Goal: Task Accomplishment & Management: Manage account settings

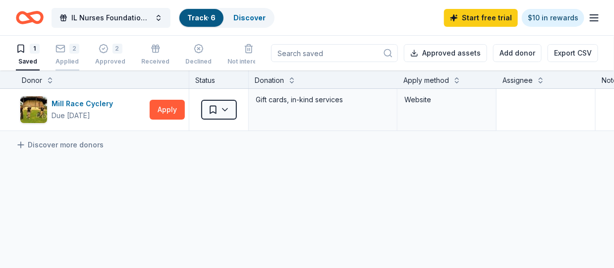
click at [68, 54] on div "2 Applied" at bounding box center [68, 55] width 24 height 22
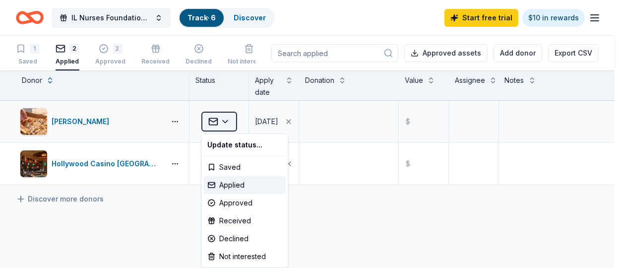
click at [226, 120] on html "IL Nurses Foundation Holiday Gala & Fundraiser Track · 6 Discover Start free tr…" at bounding box center [311, 134] width 622 height 268
click at [239, 236] on div "Declined" at bounding box center [245, 239] width 82 height 18
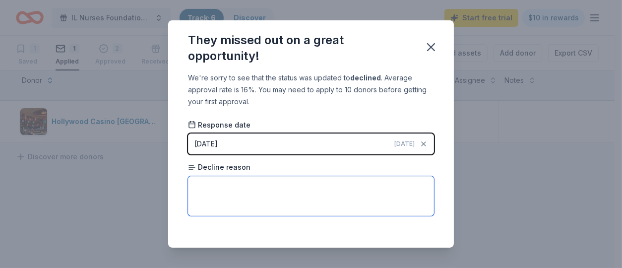
click at [318, 205] on textarea at bounding box center [311, 196] width 246 height 40
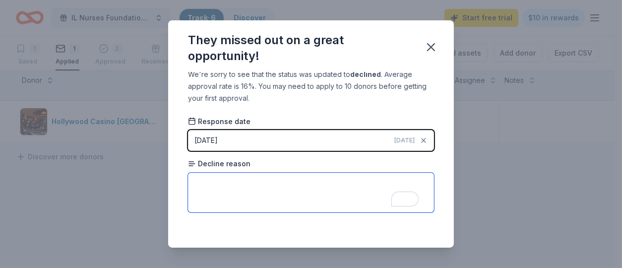
click at [381, 190] on textarea "To enrich screen reader interactions, please activate Accessibility in Grammarl…" at bounding box center [311, 193] width 246 height 40
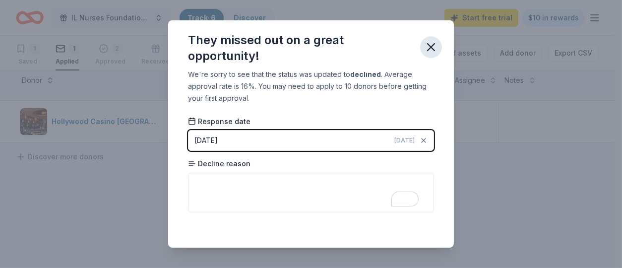
click at [428, 50] on icon "button" at bounding box center [430, 47] width 7 height 7
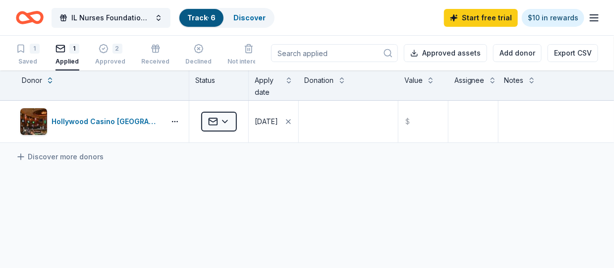
click at [313, 178] on div "Hollywood Casino Aurora Applied [DATE] $ Discover more donors" at bounding box center [307, 215] width 614 height 229
click at [58, 156] on link "Discover more donors" at bounding box center [60, 157] width 88 height 12
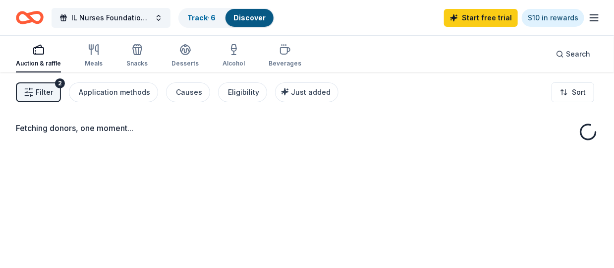
click at [46, 93] on span "Filter" at bounding box center [44, 92] width 17 height 12
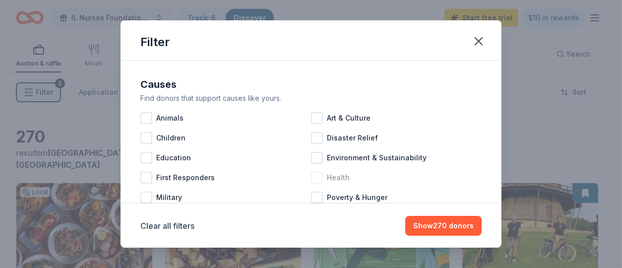
click at [314, 176] on div at bounding box center [317, 178] width 12 height 12
click at [149, 160] on div at bounding box center [146, 158] width 12 height 12
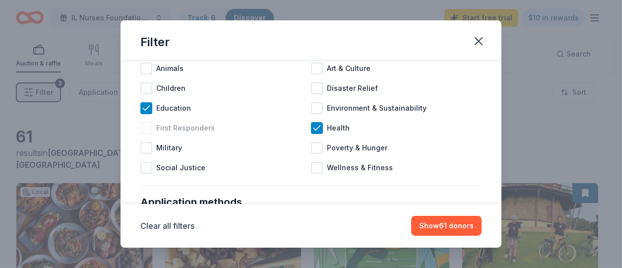
click at [149, 125] on div "First Responders" at bounding box center [225, 128] width 171 height 20
click at [315, 166] on div at bounding box center [317, 168] width 12 height 12
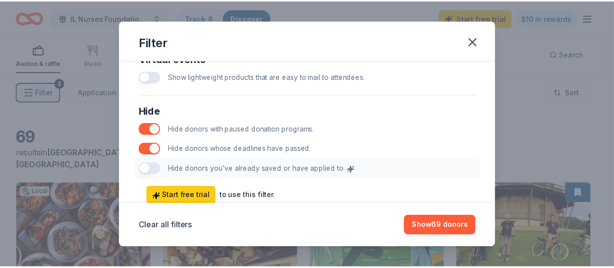
scroll to position [577, 0]
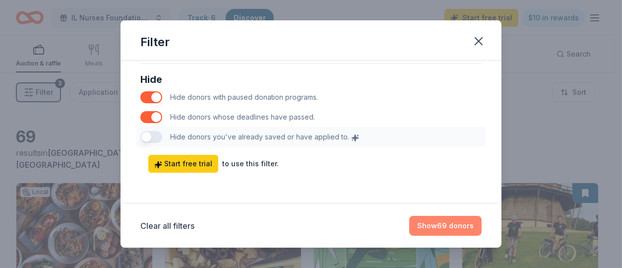
click at [426, 225] on button "Show 69 donors" at bounding box center [445, 226] width 72 height 20
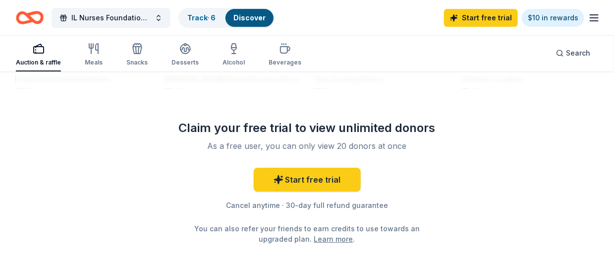
scroll to position [1249, 0]
